Goal: Information Seeking & Learning: Learn about a topic

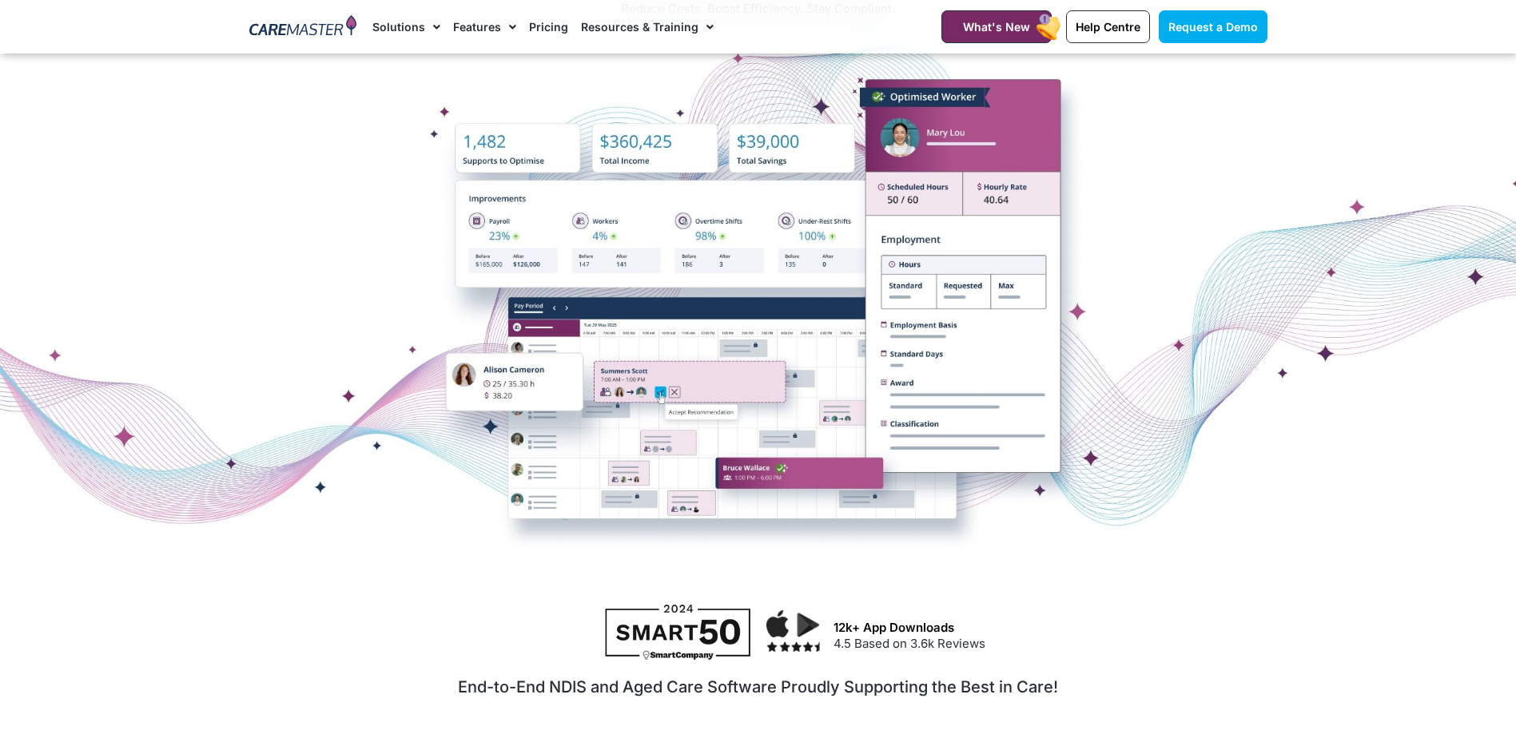
scroll to position [240, 0]
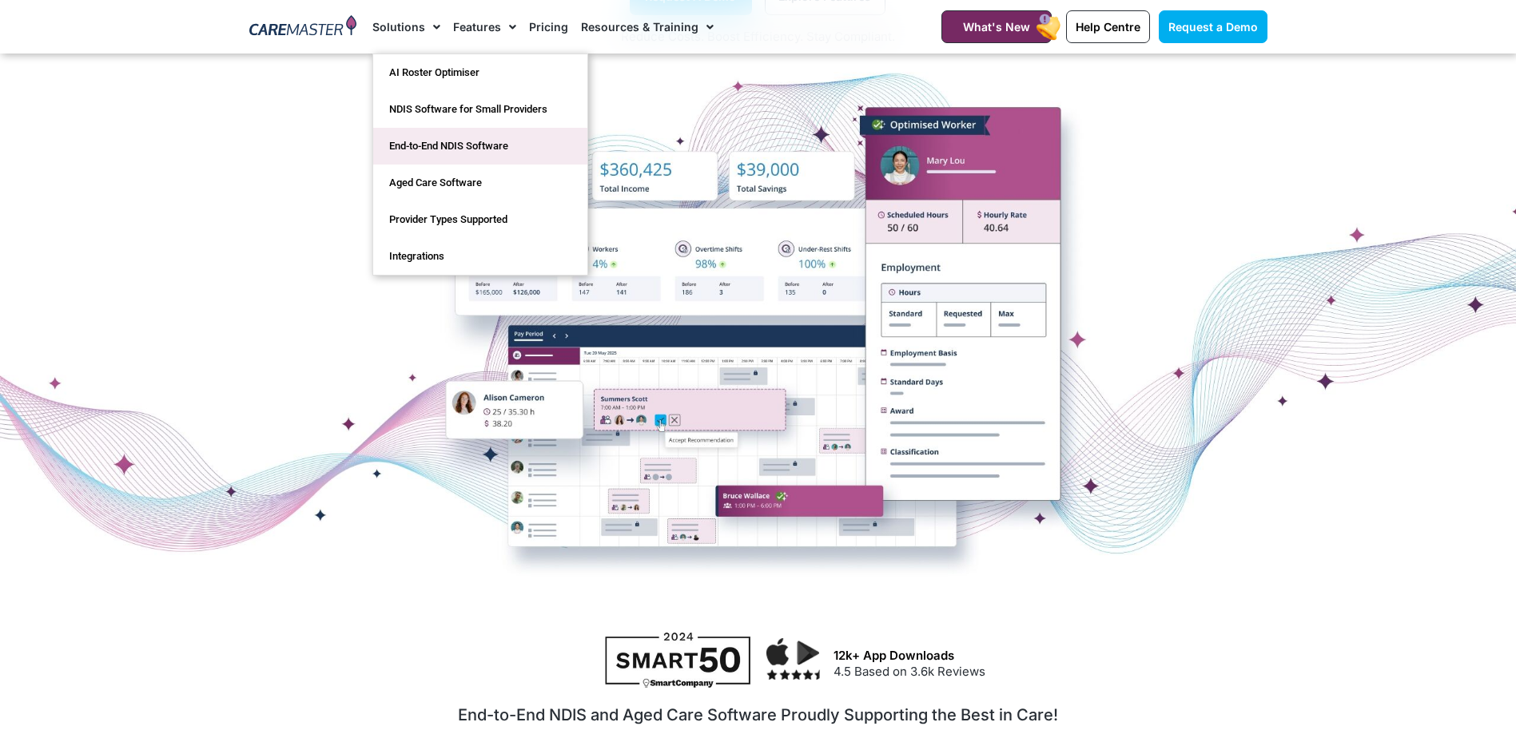
click at [440, 148] on link "End-to-End NDIS Software" at bounding box center [480, 146] width 214 height 37
